Goal: Information Seeking & Learning: Understand process/instructions

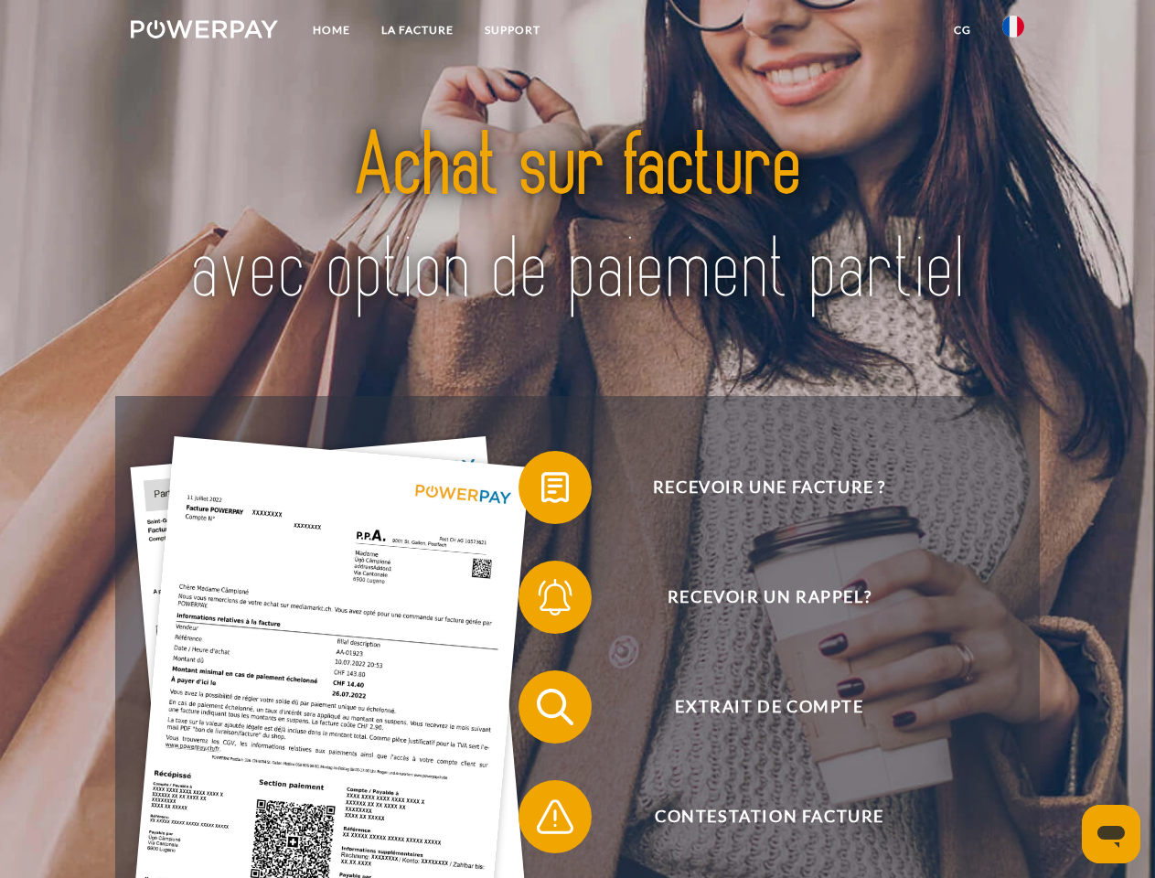
click at [204, 32] on img at bounding box center [204, 29] width 147 height 18
click at [1013, 32] on img at bounding box center [1013, 27] width 22 height 22
click at [962, 30] on link "CG" at bounding box center [962, 30] width 48 height 33
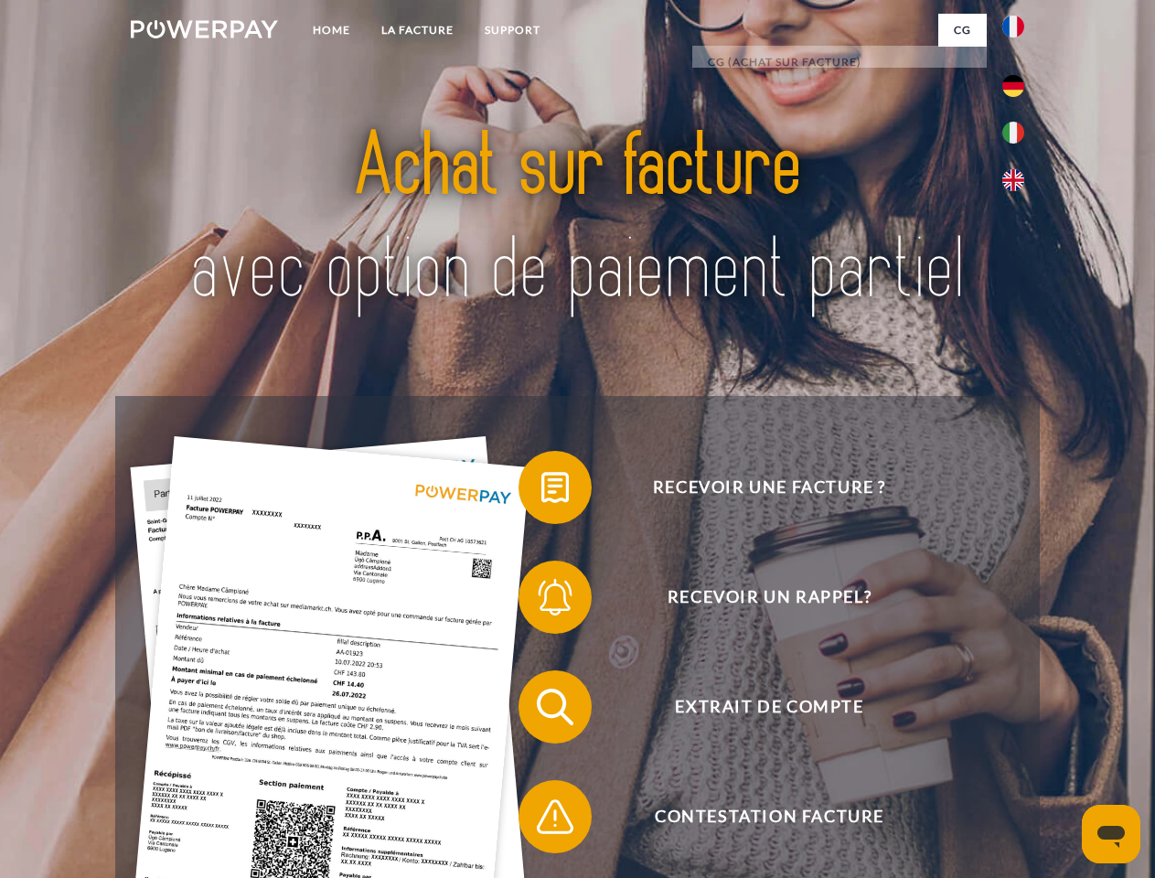
click at [541, 491] on span at bounding box center [527, 487] width 91 height 91
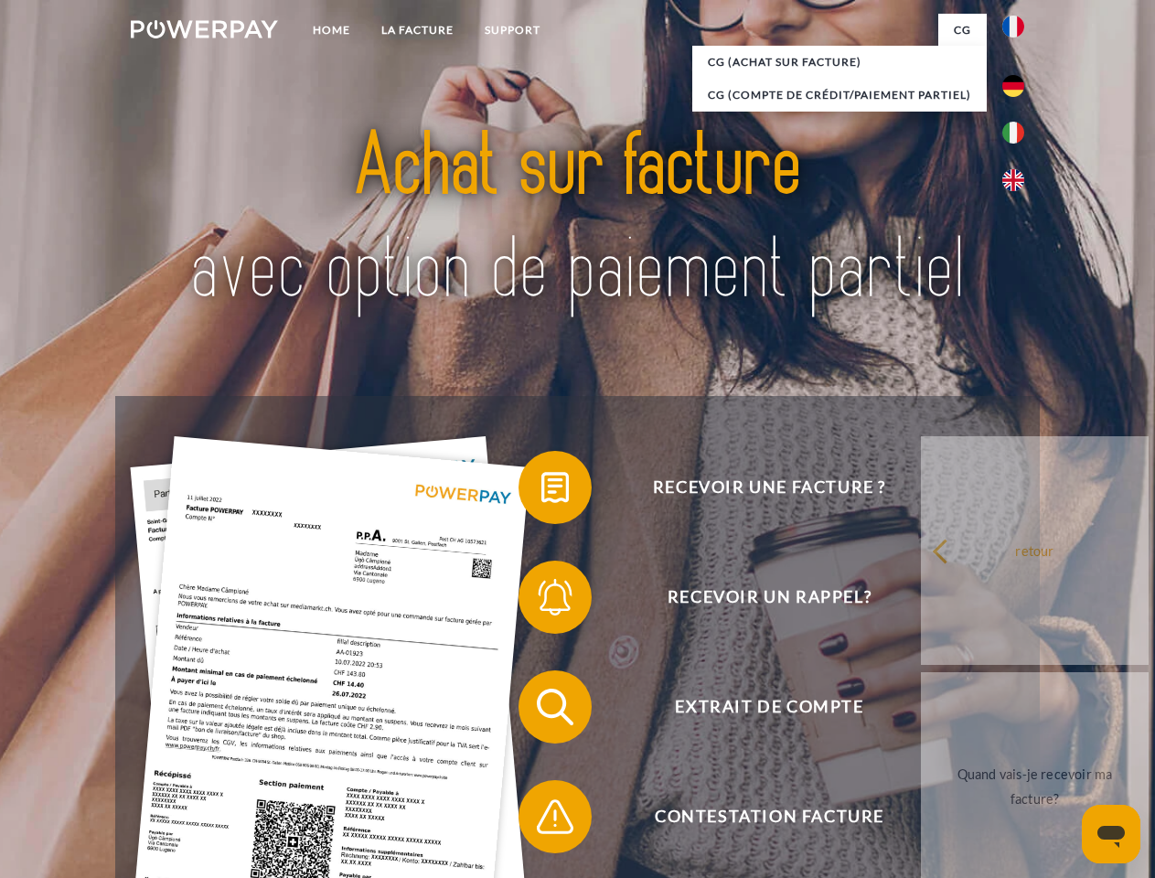
click at [541, 601] on span at bounding box center [527, 596] width 91 height 91
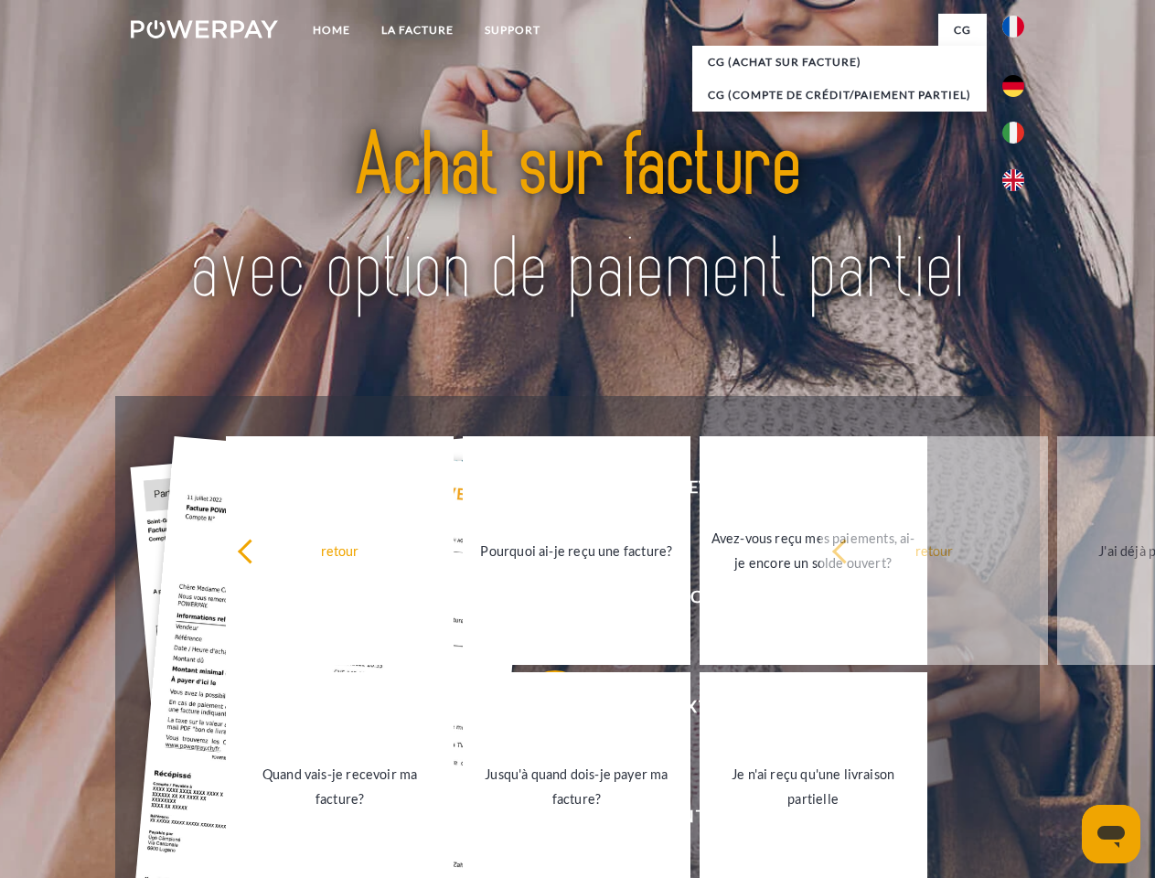
click at [541, 710] on link "Jusqu'à quand dois-je payer ma facture?" at bounding box center [577, 786] width 228 height 229
click at [541, 820] on span at bounding box center [527, 816] width 91 height 91
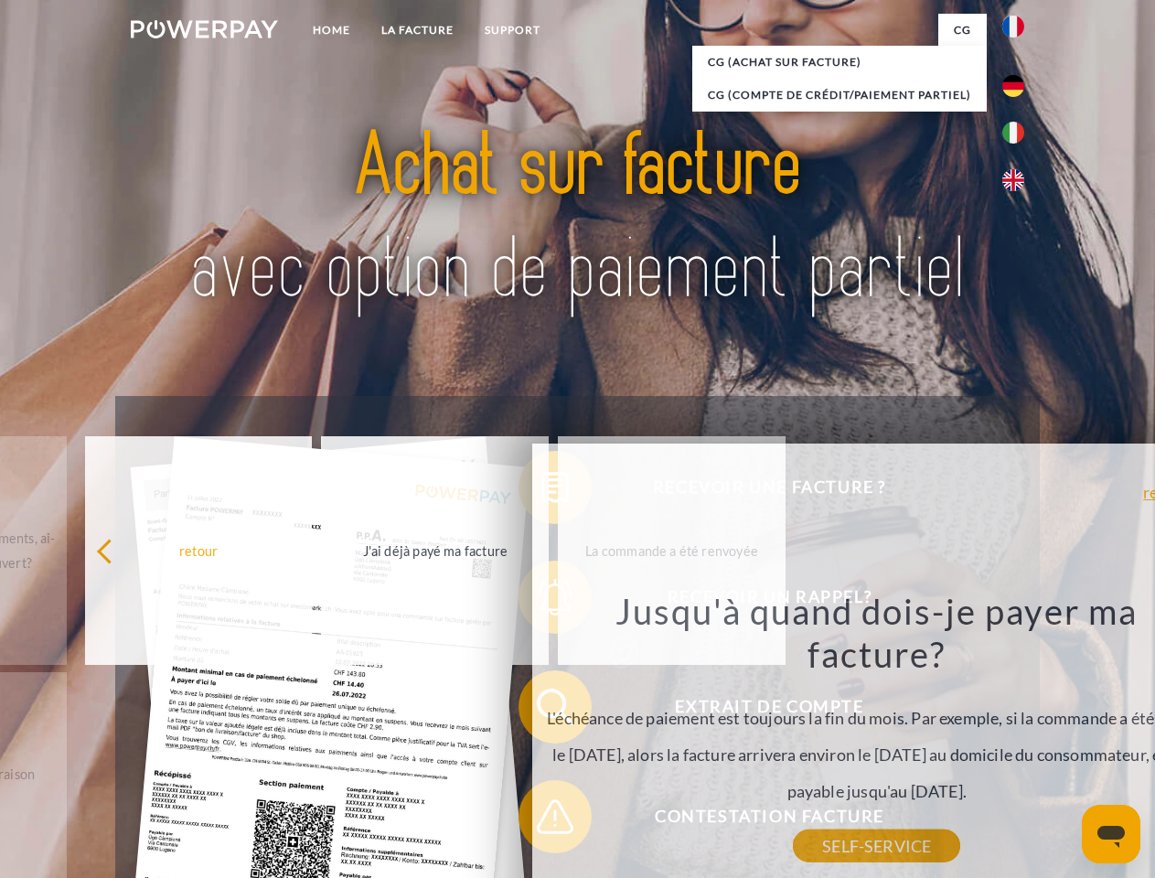
click at [1111, 834] on icon "Ouvrir la fenêtre de messagerie" at bounding box center [1110, 837] width 27 height 22
